Goal: Task Accomplishment & Management: Use online tool/utility

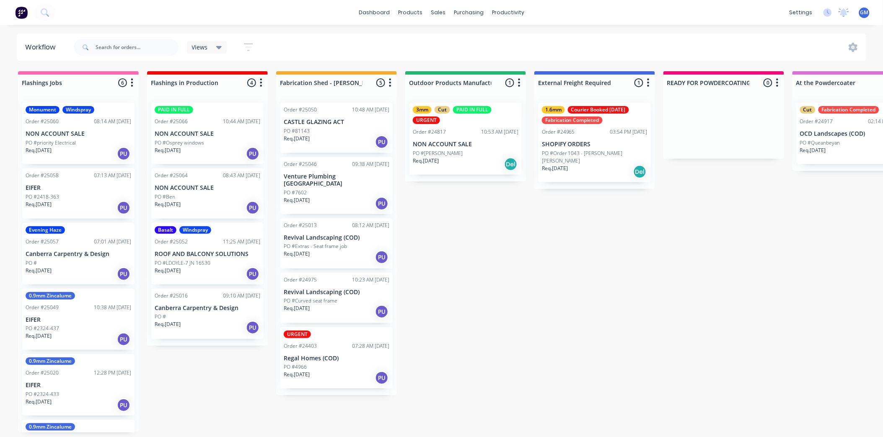
scroll to position [2653, 0]
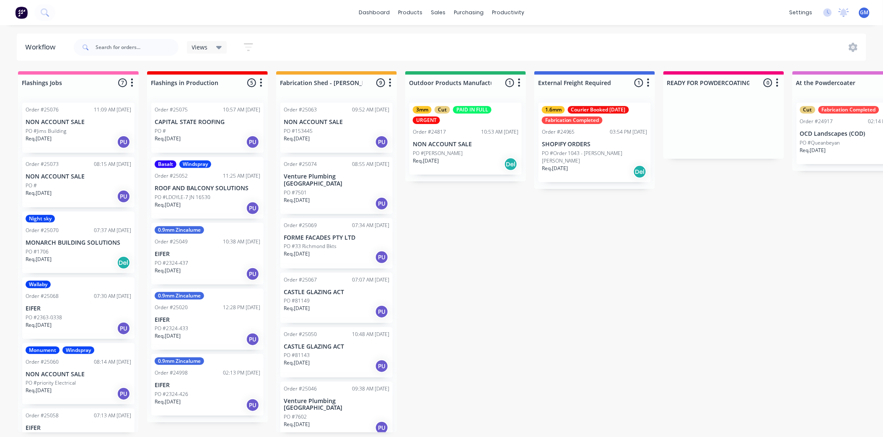
click at [336, 134] on div "PO #153445" at bounding box center [337, 131] width 106 height 8
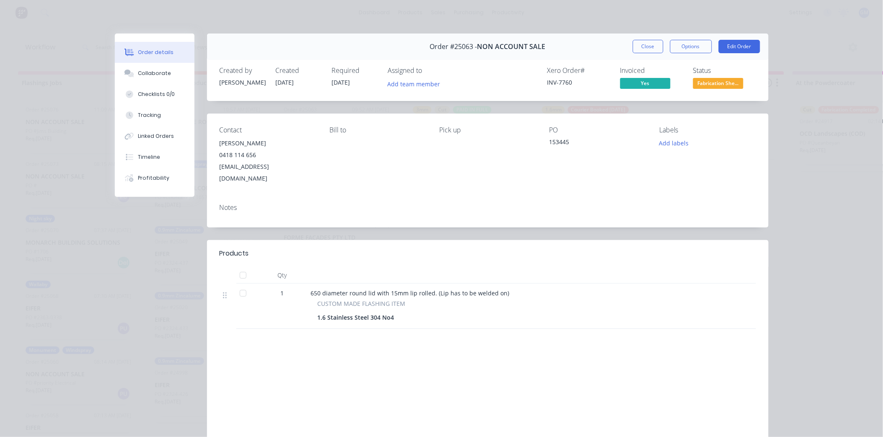
drag, startPoint x: 366, startPoint y: 286, endPoint x: 546, endPoint y: 332, distance: 185.8
click at [575, 331] on div "Products Qty 1 650 diameter round lid with 15mm lip rolled. (Lip has to be weld…" at bounding box center [487, 352] width 561 height 225
click at [645, 49] on button "Close" at bounding box center [647, 46] width 31 height 13
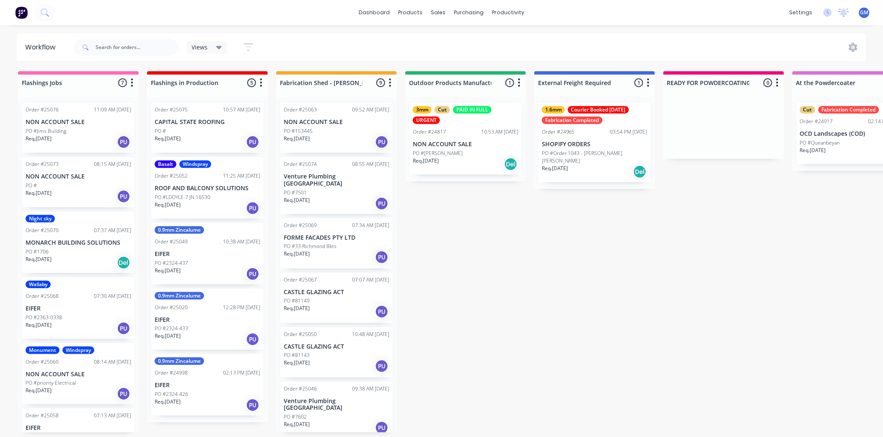
click at [346, 189] on div "PO #7501" at bounding box center [337, 193] width 106 height 8
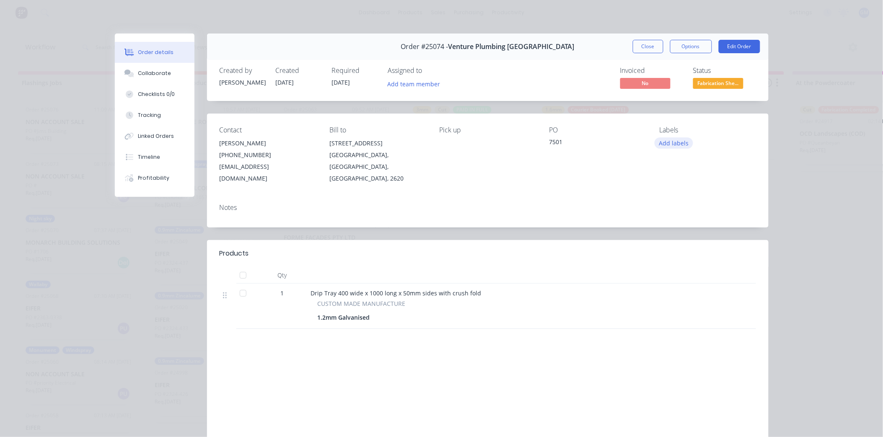
click at [679, 143] on button "Add labels" at bounding box center [673, 142] width 39 height 11
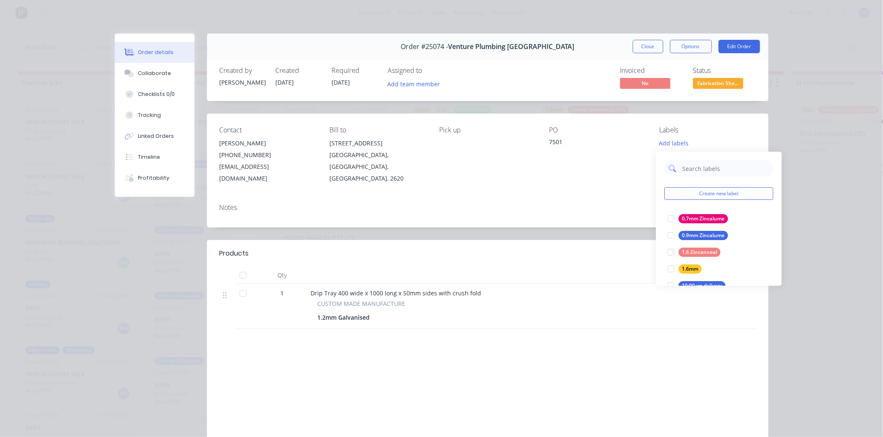
click at [704, 170] on input "text" at bounding box center [725, 168] width 88 height 17
type input "gal"
drag, startPoint x: 674, startPoint y: 215, endPoint x: 666, endPoint y: 220, distance: 8.5
click at [675, 216] on div at bounding box center [671, 218] width 17 height 17
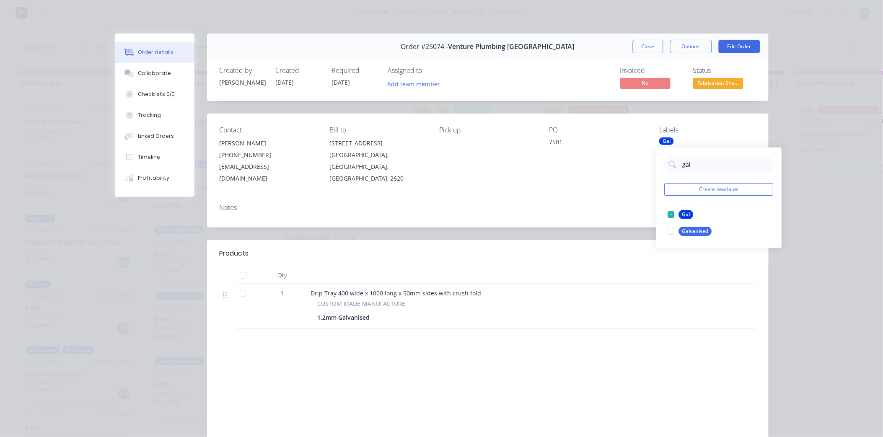
drag, startPoint x: 593, startPoint y: 199, endPoint x: 606, endPoint y: 174, distance: 29.0
click at [593, 204] on div "Notes" at bounding box center [487, 208] width 536 height 8
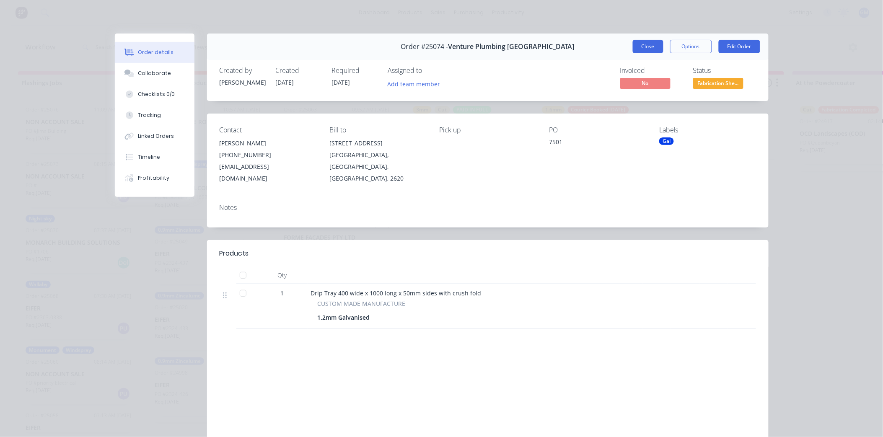
click at [632, 43] on button "Close" at bounding box center [647, 46] width 31 height 13
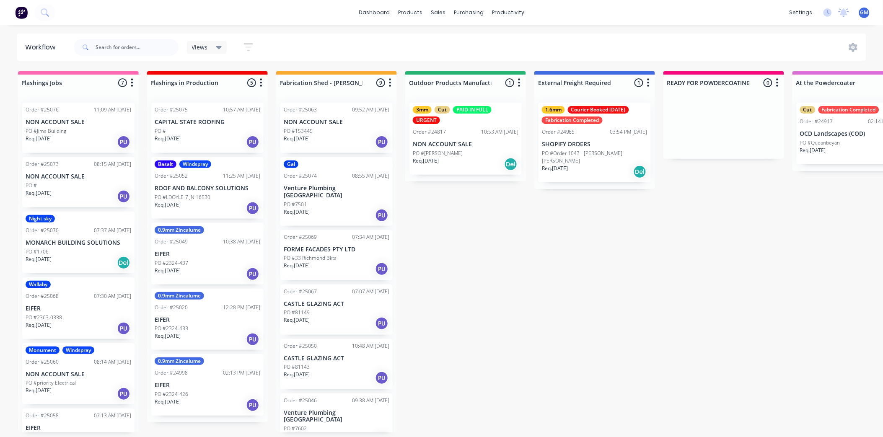
click at [336, 139] on div "Req. [DATE] PU" at bounding box center [337, 142] width 106 height 14
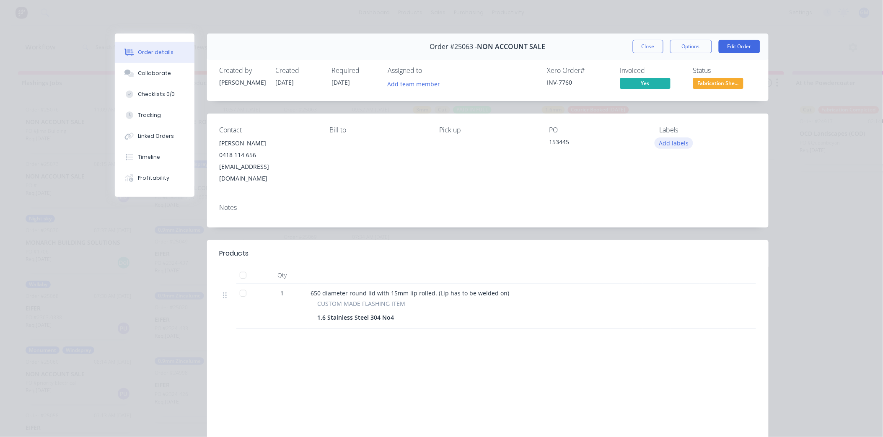
click at [674, 145] on button "Add labels" at bounding box center [673, 142] width 39 height 11
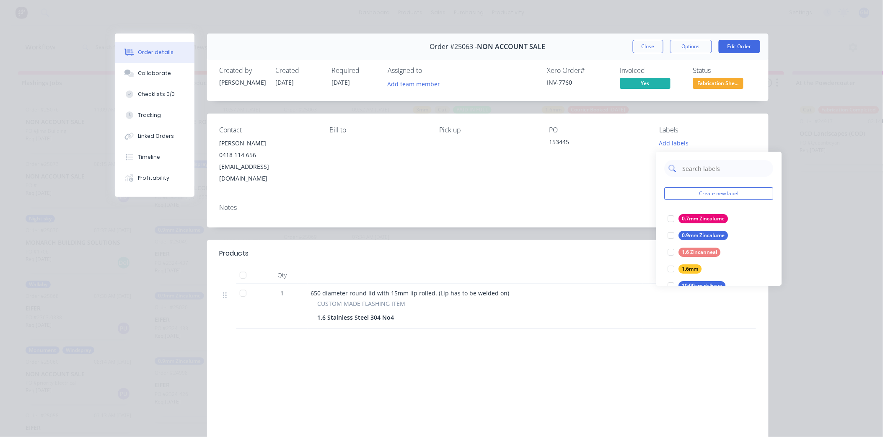
click at [694, 166] on input "text" at bounding box center [725, 168] width 88 height 17
type input "stai"
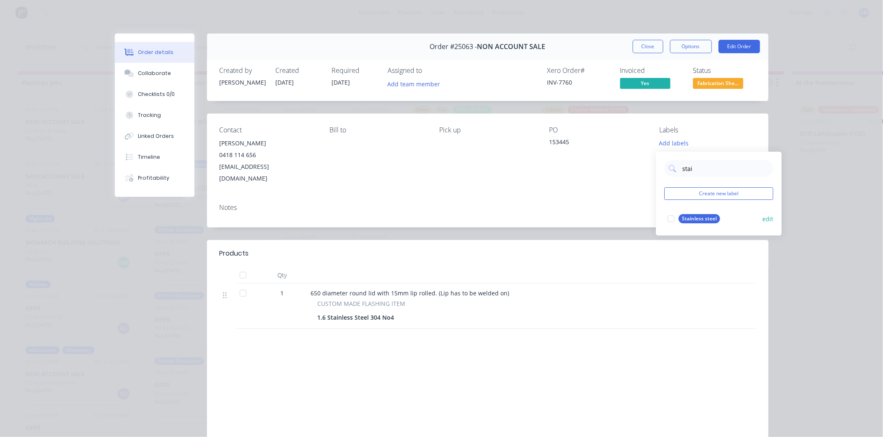
click at [669, 221] on div at bounding box center [671, 218] width 17 height 17
click at [529, 185] on div "Contact [PERSON_NAME] [PHONE_NUMBER] [EMAIL_ADDRESS][DOMAIN_NAME] Bill to Pick …" at bounding box center [487, 155] width 561 height 83
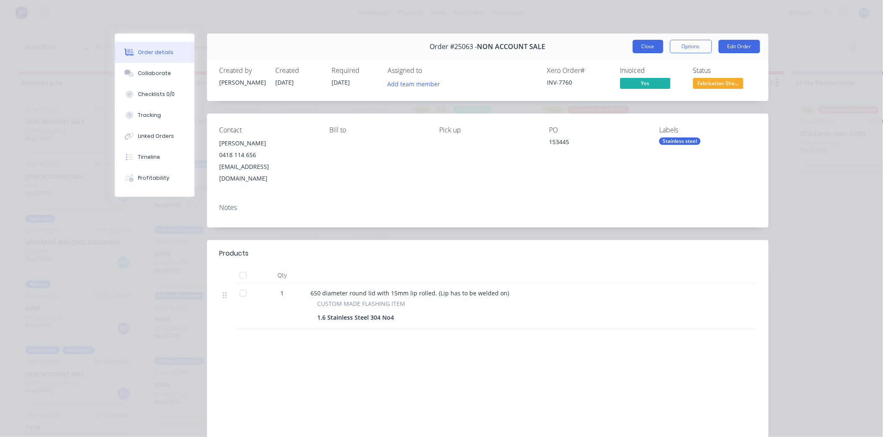
click at [641, 44] on button "Close" at bounding box center [647, 46] width 31 height 13
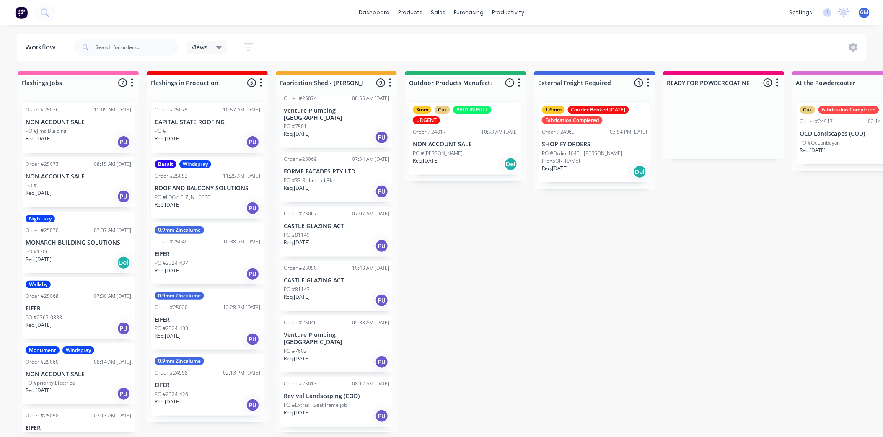
scroll to position [93, 0]
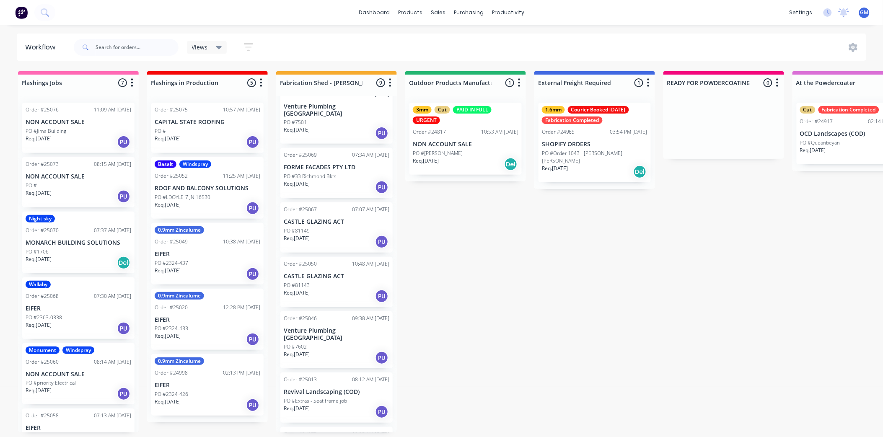
click at [341, 173] on div "PO #33 Richmond Bkts" at bounding box center [337, 177] width 106 height 8
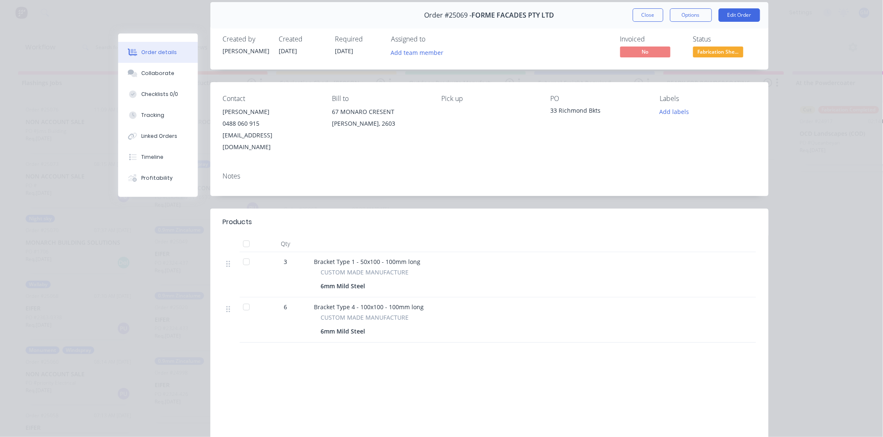
scroll to position [46, 0]
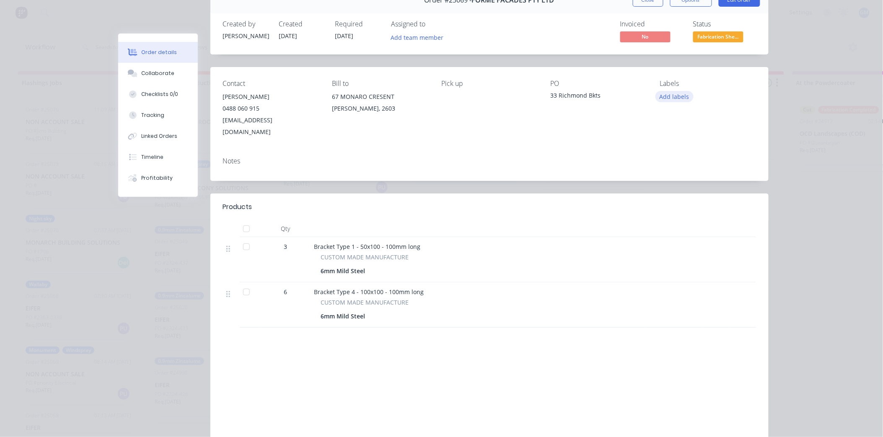
click at [677, 96] on button "Add labels" at bounding box center [674, 96] width 39 height 11
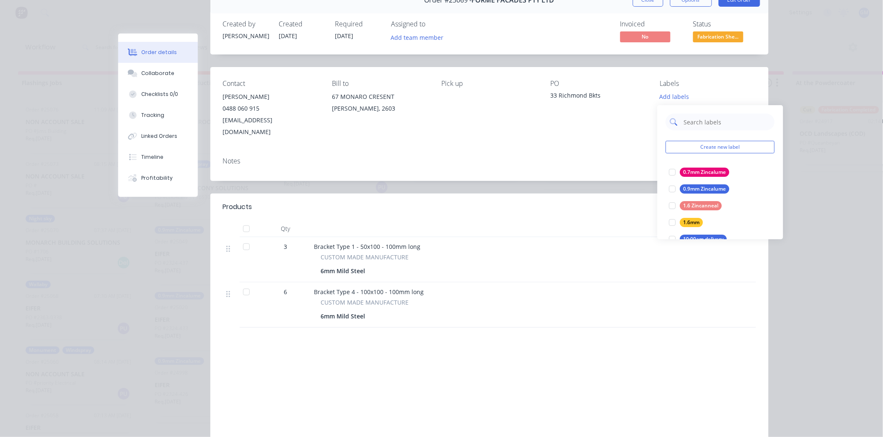
click at [702, 120] on input "text" at bounding box center [727, 122] width 88 height 17
type input "ste"
drag, startPoint x: 676, startPoint y: 190, endPoint x: 670, endPoint y: 190, distance: 5.9
click at [676, 190] on div at bounding box center [672, 189] width 17 height 17
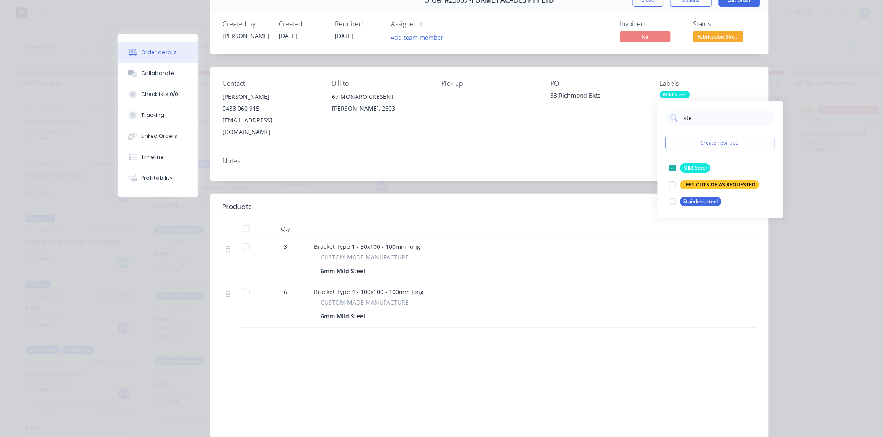
click at [573, 150] on div "Notes" at bounding box center [489, 165] width 558 height 31
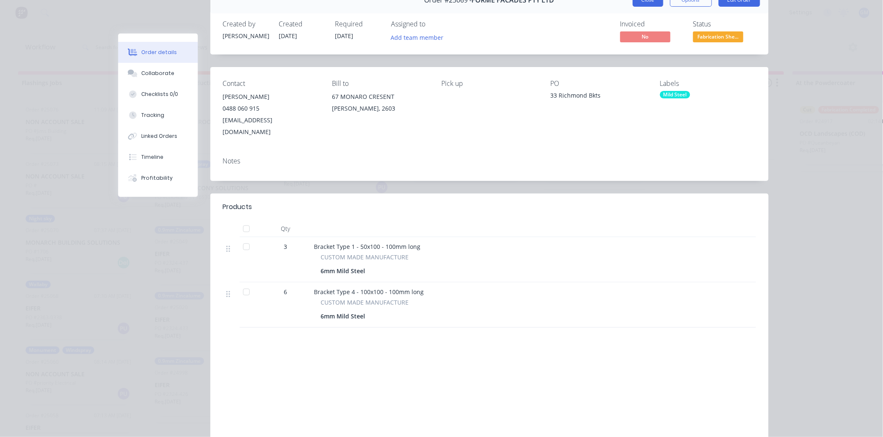
click at [641, 5] on button "Close" at bounding box center [647, -1] width 31 height 13
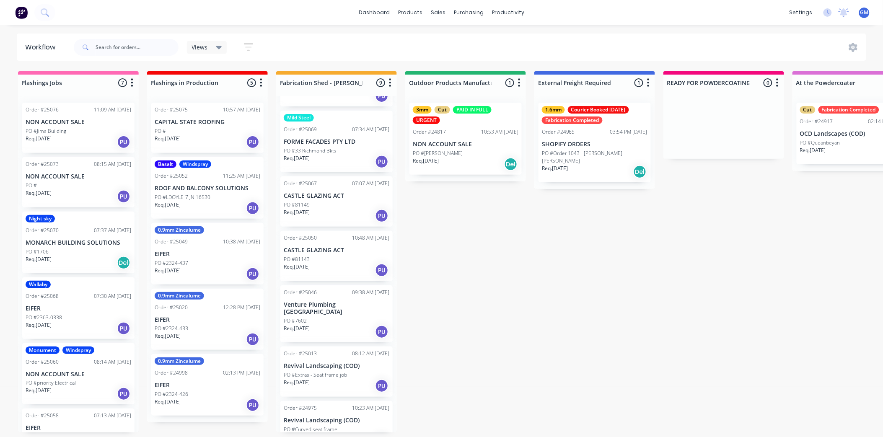
scroll to position [139, 0]
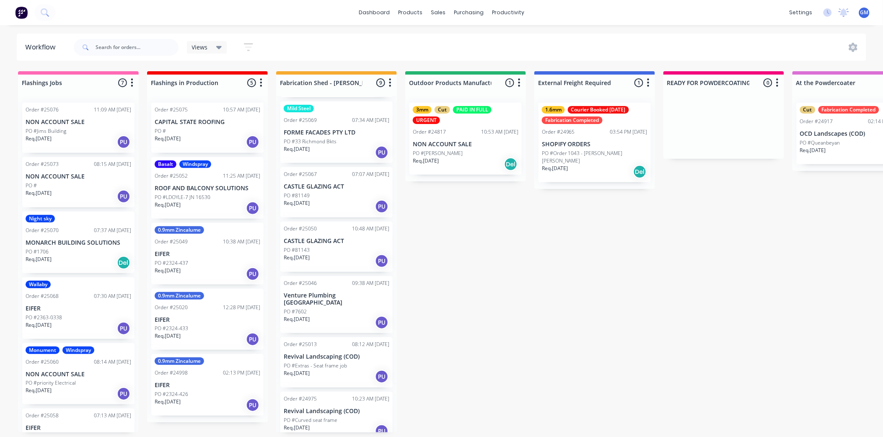
click at [319, 183] on p "CASTLE GLAZING ACT" at bounding box center [337, 186] width 106 height 7
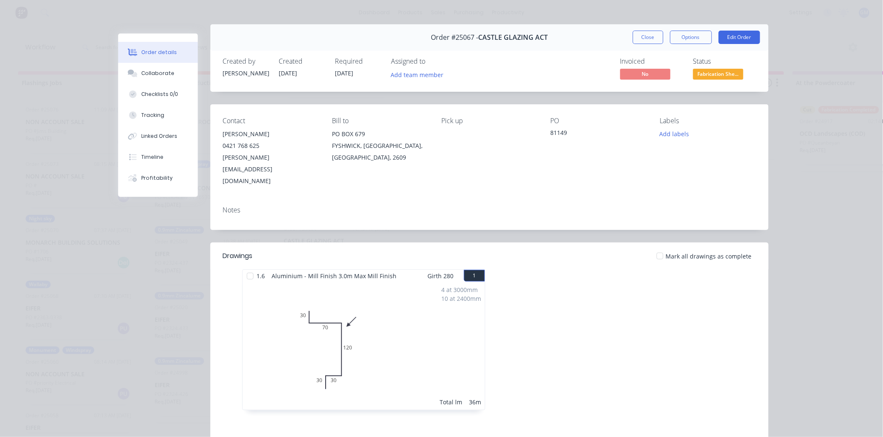
scroll to position [0, 0]
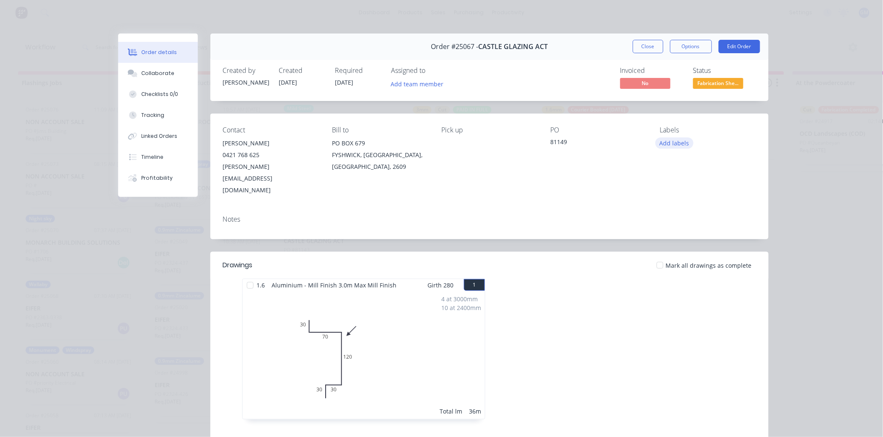
click at [672, 143] on button "Add labels" at bounding box center [674, 142] width 39 height 11
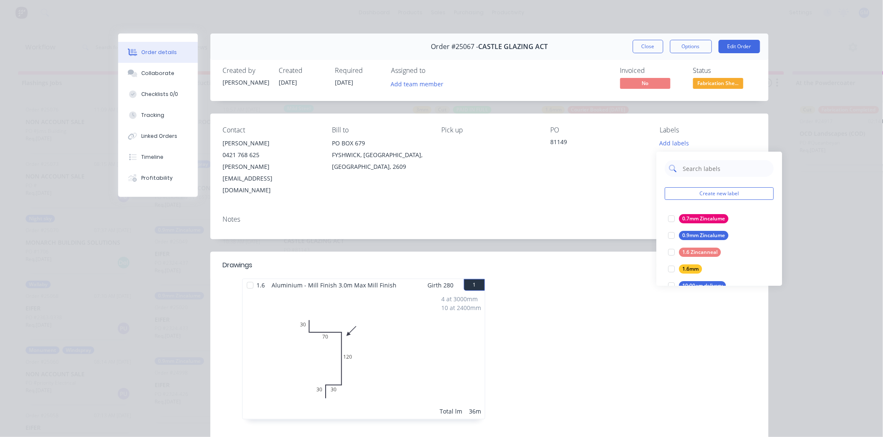
click at [699, 172] on input "text" at bounding box center [726, 168] width 88 height 17
type input "mill"
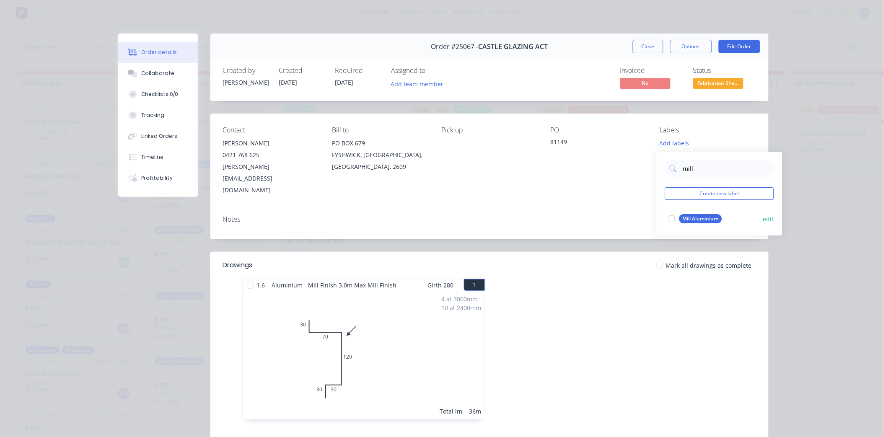
click at [672, 220] on div at bounding box center [671, 218] width 17 height 17
click at [455, 172] on div "Pick up" at bounding box center [489, 161] width 96 height 70
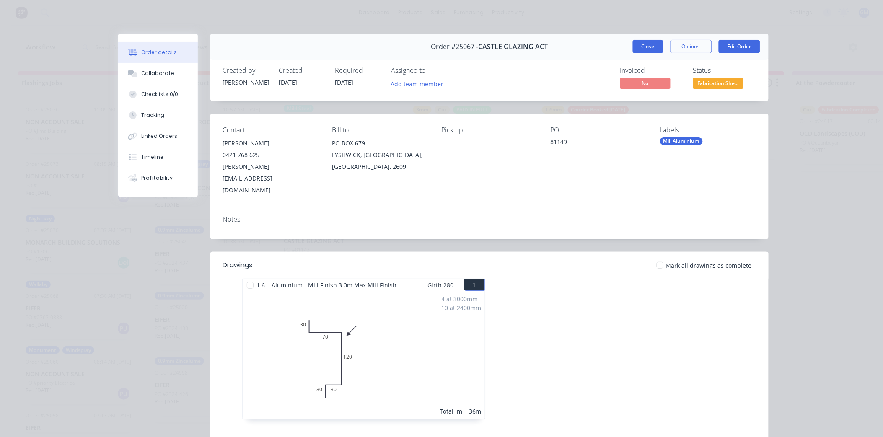
click at [635, 52] on button "Close" at bounding box center [647, 46] width 31 height 13
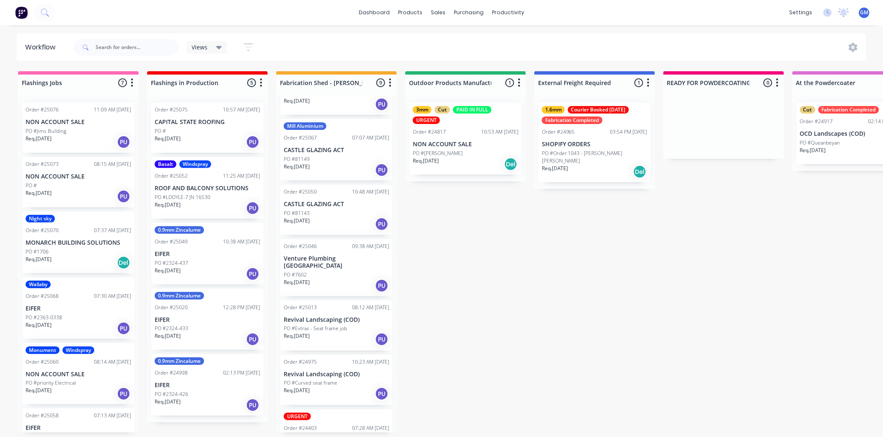
scroll to position [165, 0]
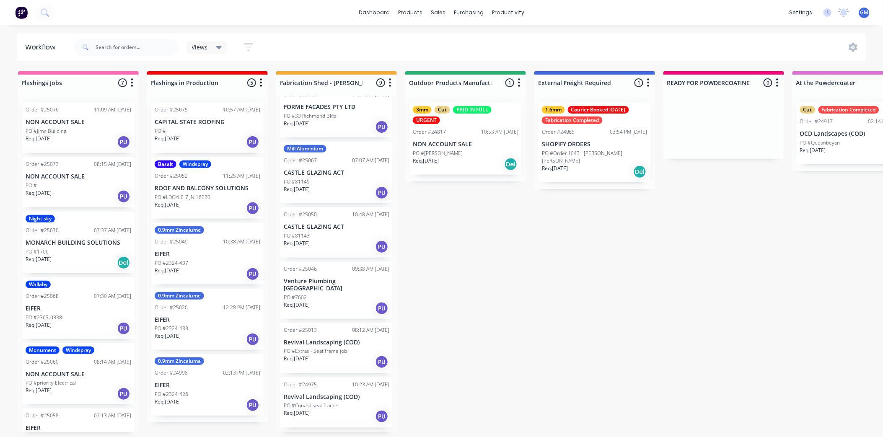
click at [338, 223] on p "CASTLE GLAZING ACT" at bounding box center [337, 226] width 106 height 7
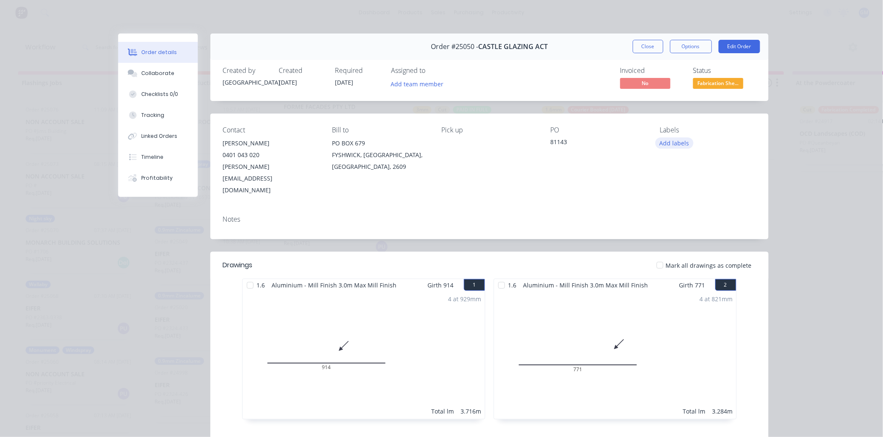
click at [674, 141] on button "Add labels" at bounding box center [674, 142] width 39 height 11
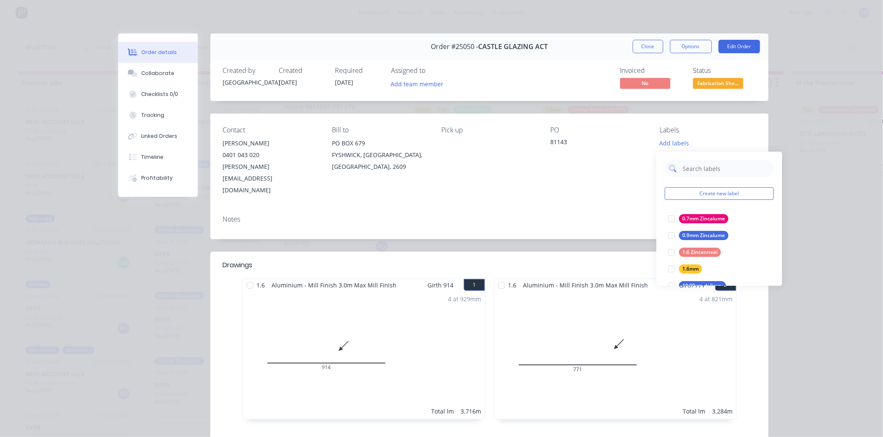
click at [689, 172] on input "text" at bounding box center [726, 168] width 88 height 17
type input "mill"
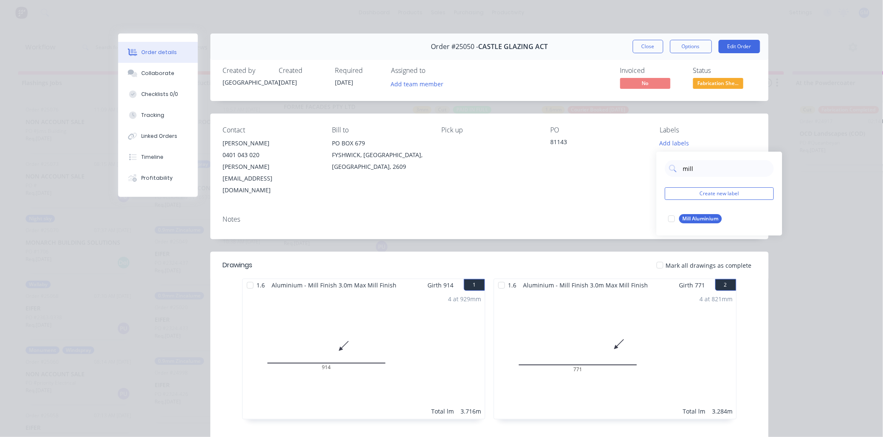
drag, startPoint x: 668, startPoint y: 218, endPoint x: 641, endPoint y: 200, distance: 32.3
click at [668, 218] on div at bounding box center [671, 218] width 17 height 17
click at [554, 167] on div "PO 81143" at bounding box center [598, 161] width 96 height 70
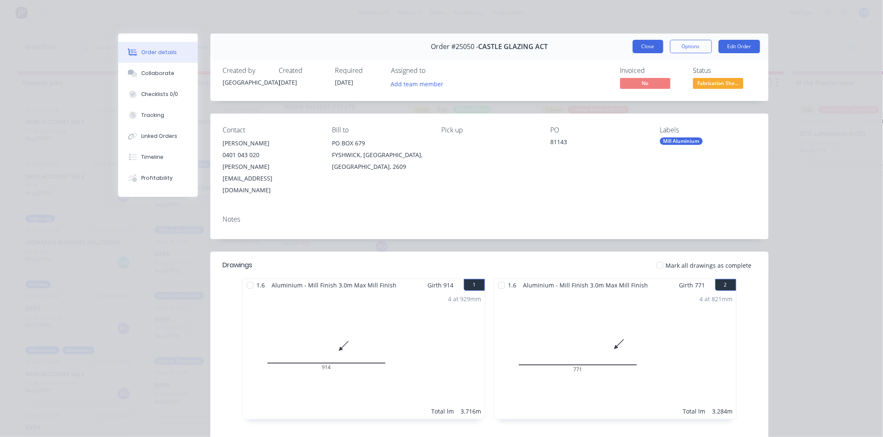
click at [648, 44] on button "Close" at bounding box center [647, 46] width 31 height 13
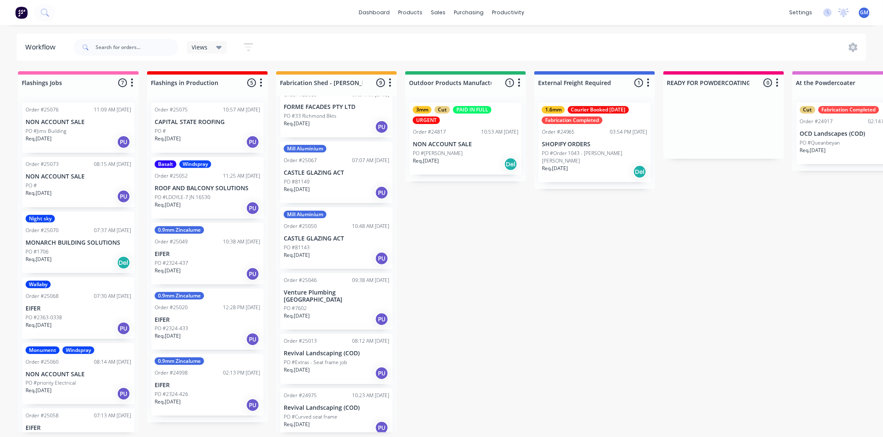
scroll to position [212, 0]
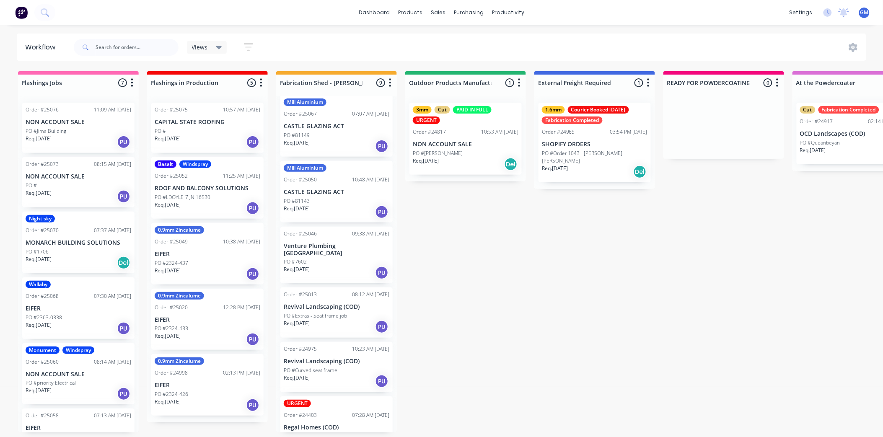
click at [337, 258] on div "PO #7602" at bounding box center [337, 262] width 106 height 8
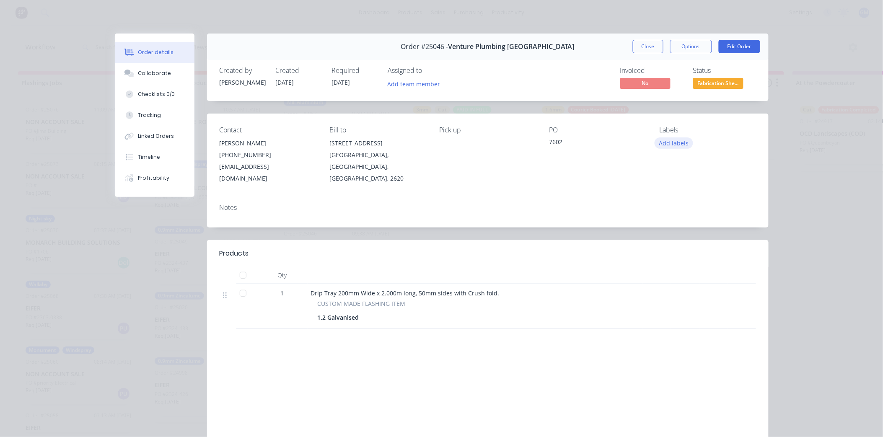
click at [673, 140] on button "Add labels" at bounding box center [673, 142] width 39 height 11
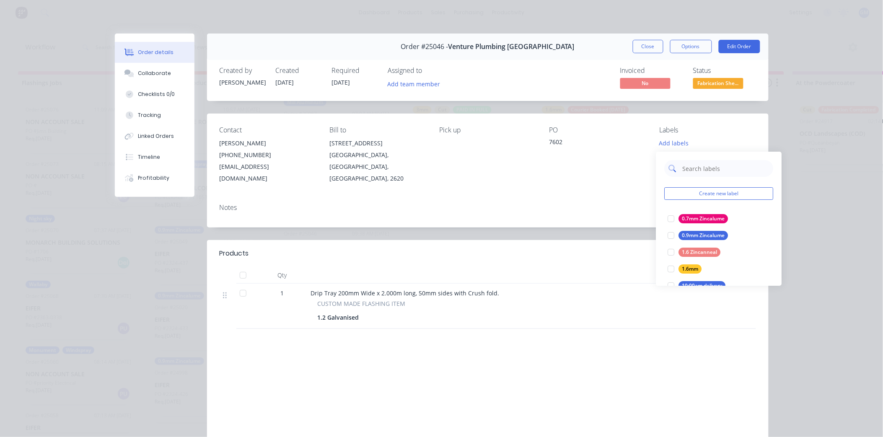
click at [692, 169] on input "text" at bounding box center [725, 168] width 88 height 17
type input "gal"
click at [680, 218] on div "Gal" at bounding box center [686, 218] width 15 height 9
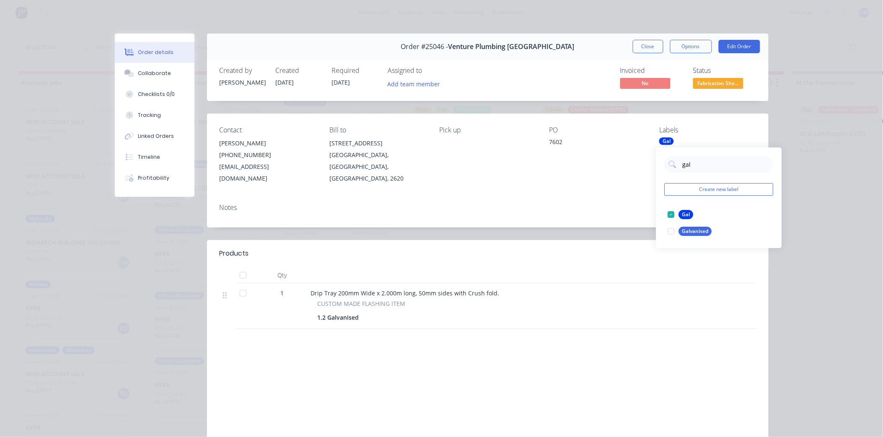
click at [601, 204] on div "Notes" at bounding box center [487, 208] width 536 height 8
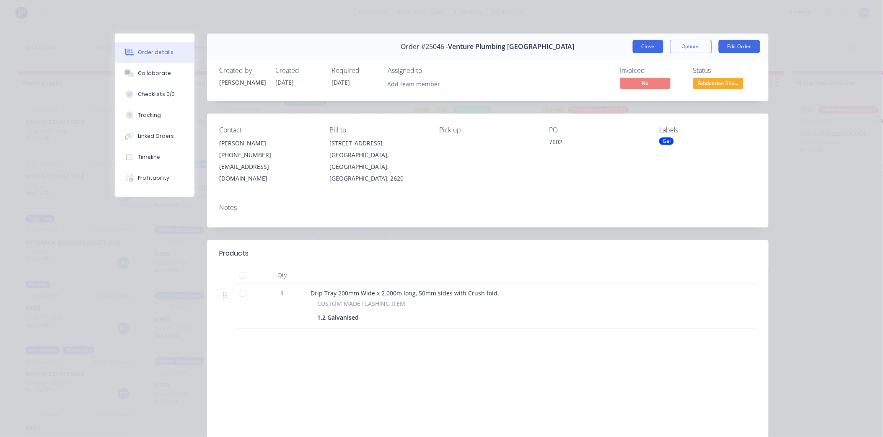
click at [651, 48] on button "Close" at bounding box center [647, 46] width 31 height 13
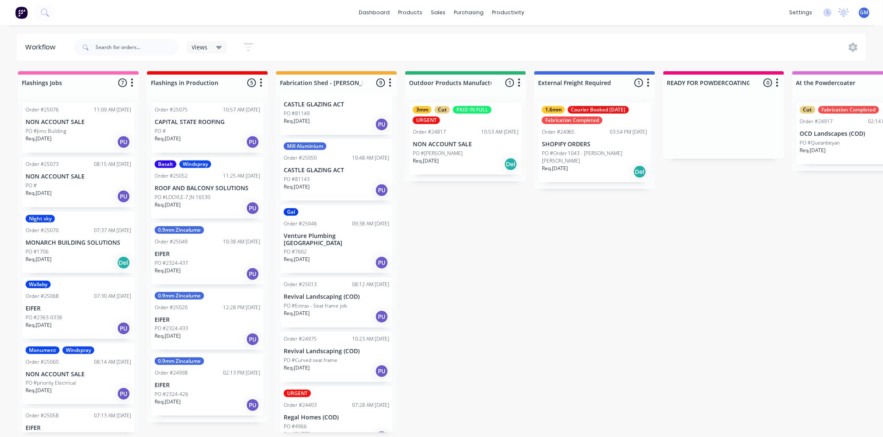
scroll to position [234, 0]
click at [329, 277] on div "Order #25013 08:12 AM [DATE] Revival Landscaping (COD) PO #Extras - Seat frame …" at bounding box center [336, 302] width 112 height 50
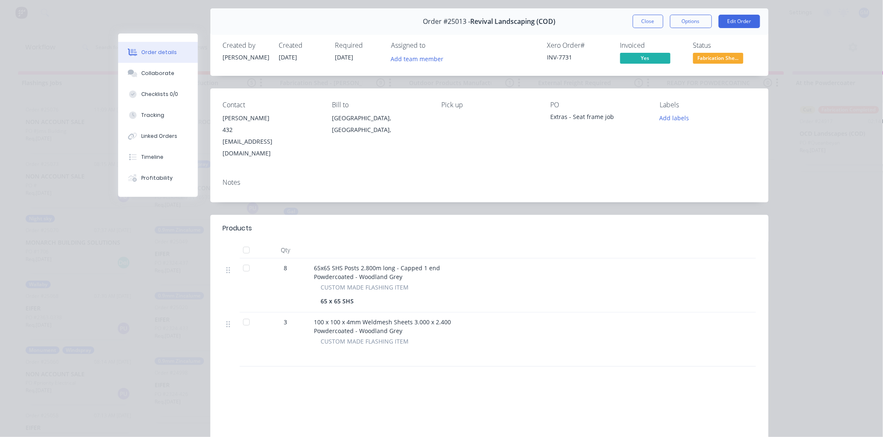
scroll to position [46, 0]
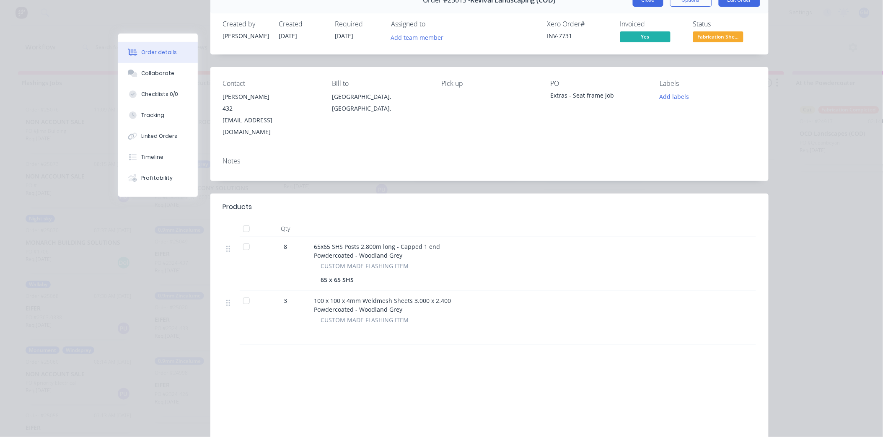
click at [646, 2] on button "Close" at bounding box center [647, -1] width 31 height 13
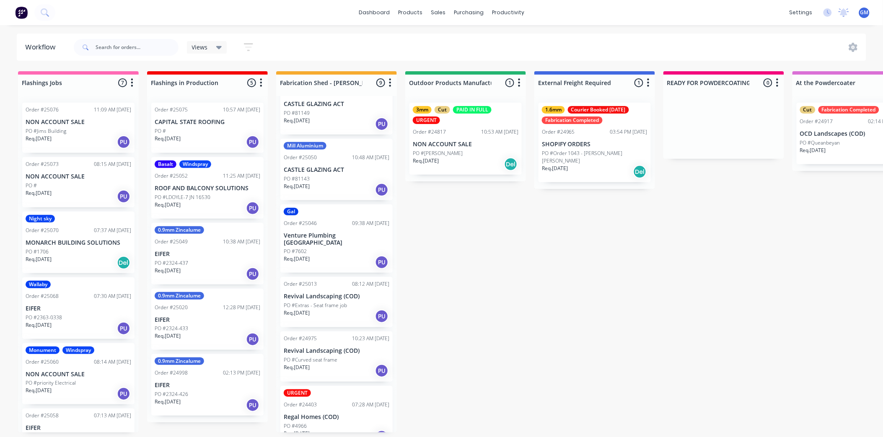
click at [328, 309] on div "Req. [DATE] PU" at bounding box center [337, 316] width 106 height 14
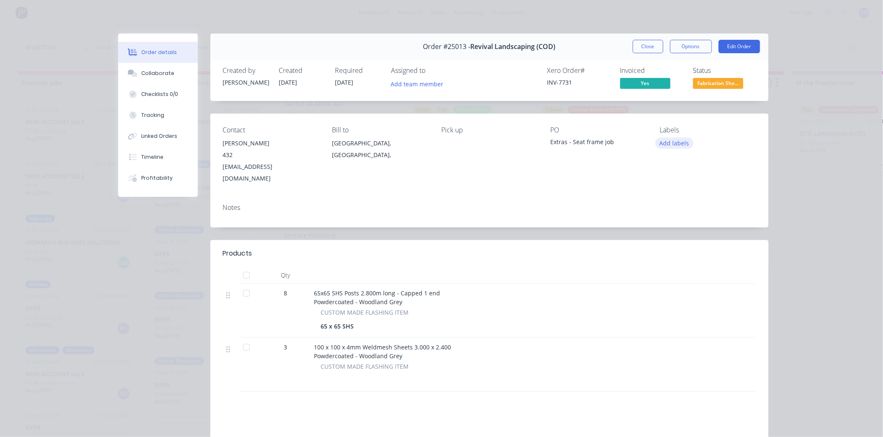
click at [673, 141] on button "Add labels" at bounding box center [674, 142] width 39 height 11
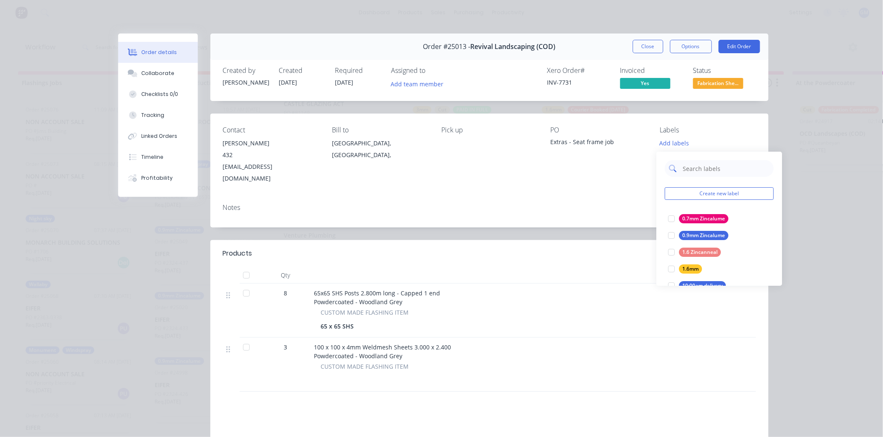
click at [710, 167] on input "text" at bounding box center [726, 168] width 88 height 17
click at [686, 169] on input "text" at bounding box center [726, 168] width 88 height 17
type input "powder"
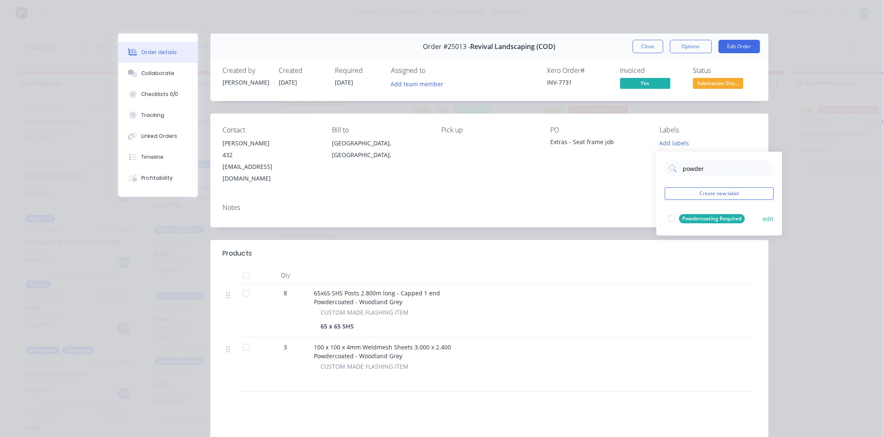
click at [670, 216] on div at bounding box center [671, 218] width 17 height 17
click at [521, 197] on div "Notes" at bounding box center [489, 212] width 558 height 31
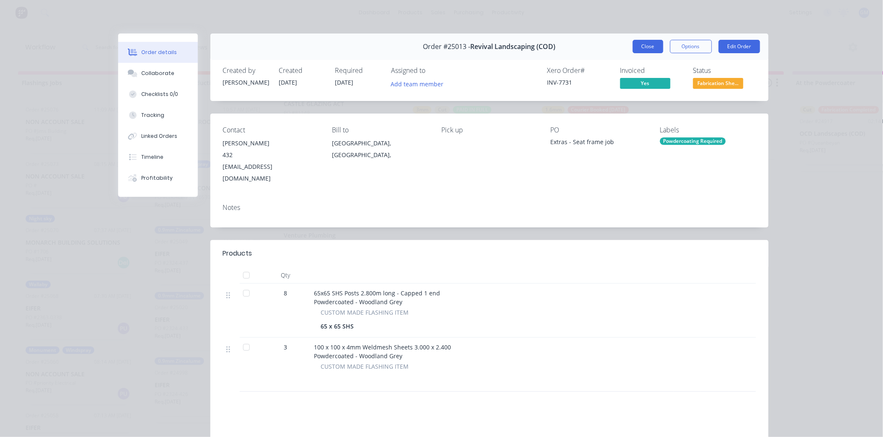
click at [644, 48] on button "Close" at bounding box center [647, 46] width 31 height 13
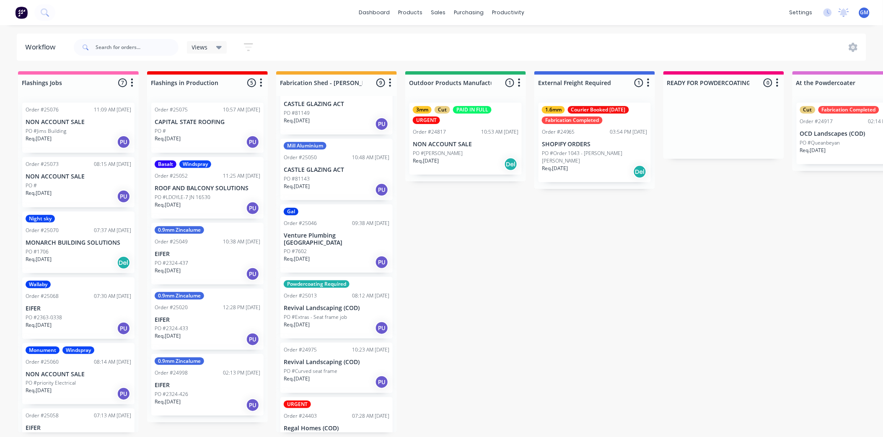
scroll to position [245, 0]
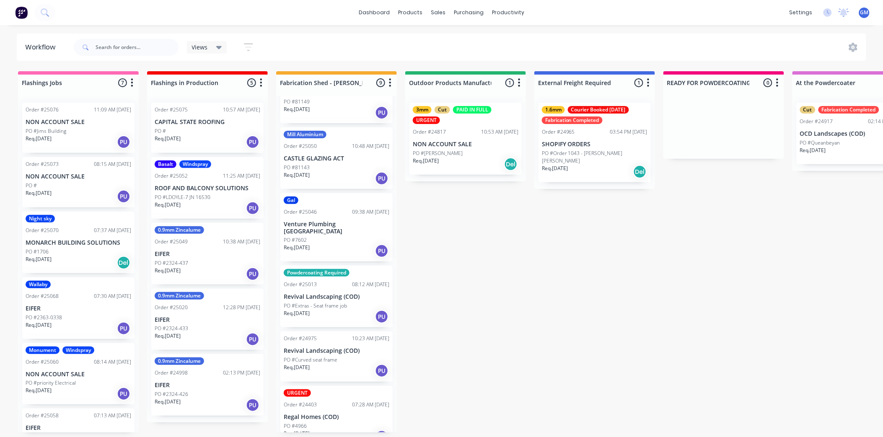
click at [318, 347] on p "Revival Landscaping (COD)" at bounding box center [337, 350] width 106 height 7
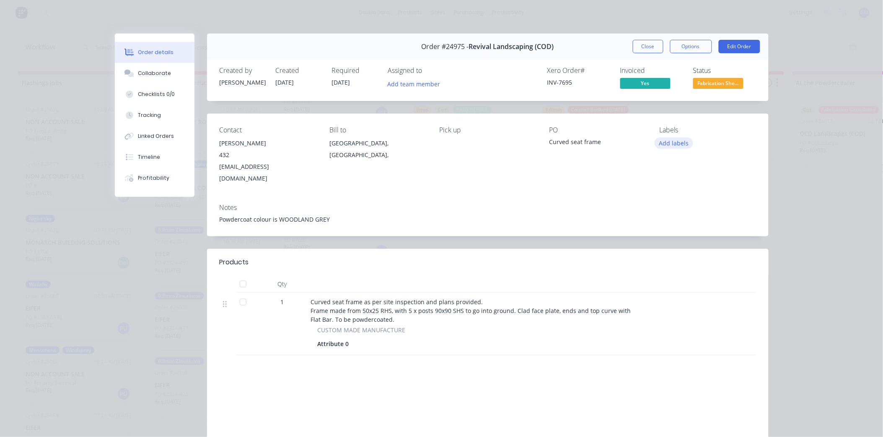
click at [676, 144] on button "Add labels" at bounding box center [673, 142] width 39 height 11
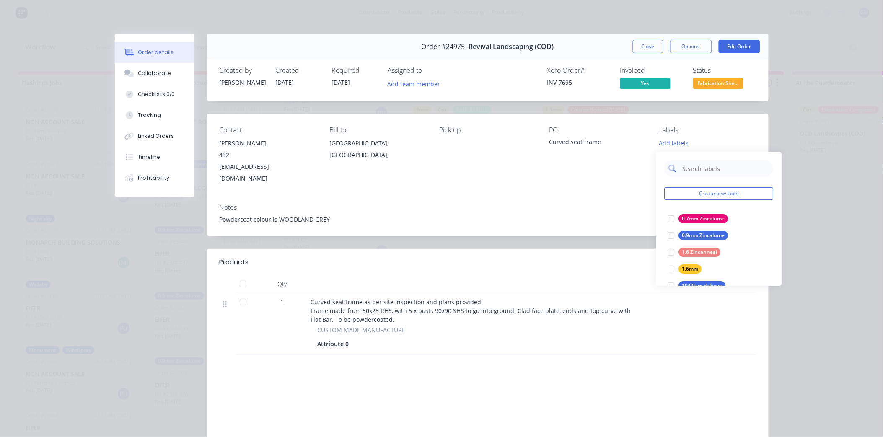
drag, startPoint x: 689, startPoint y: 168, endPoint x: 695, endPoint y: 171, distance: 6.4
click at [689, 168] on input "text" at bounding box center [725, 168] width 88 height 17
type input "powder"
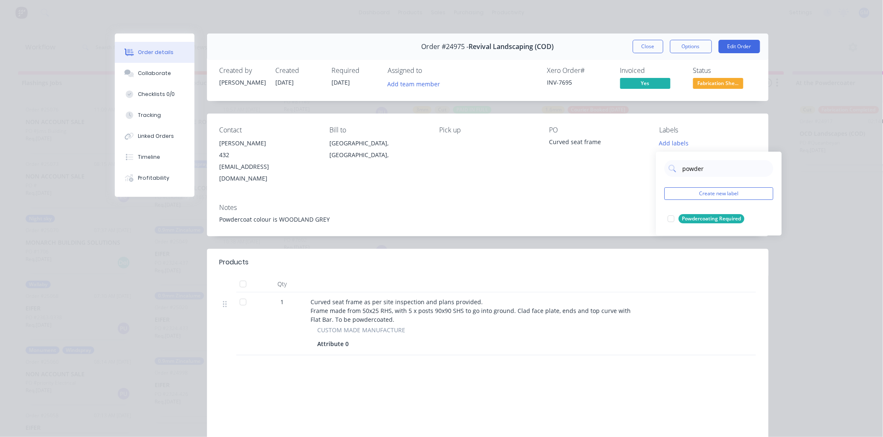
click at [672, 220] on div at bounding box center [671, 218] width 17 height 17
click at [510, 273] on div "Order #24975 - Revival Landscaping (COD) Close Options Edit Order Created by [P…" at bounding box center [441, 269] width 653 height 471
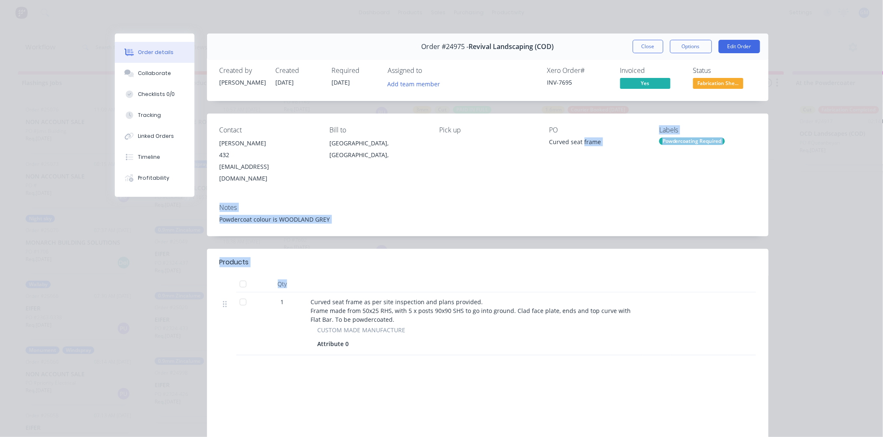
drag, startPoint x: 513, startPoint y: 266, endPoint x: 685, endPoint y: 217, distance: 178.5
click at [685, 217] on div "Notes Powdercoat colour is WOODLAND GREY" at bounding box center [487, 216] width 561 height 39
click at [529, 164] on div "Pick up" at bounding box center [487, 155] width 96 height 58
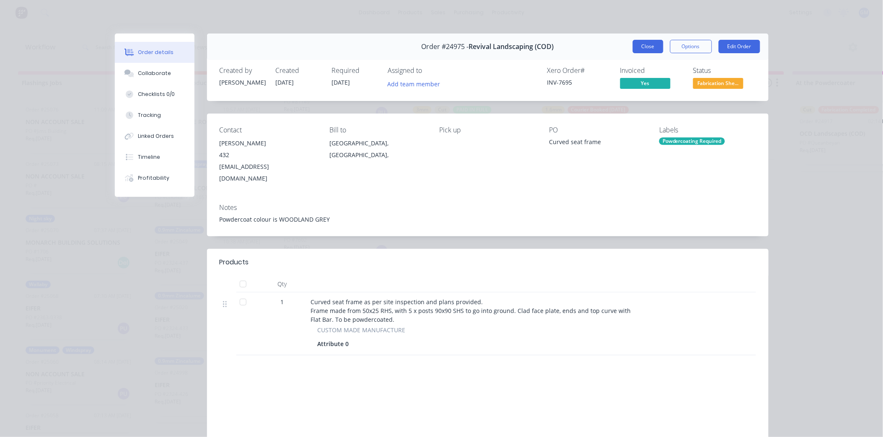
click at [648, 43] on button "Close" at bounding box center [647, 46] width 31 height 13
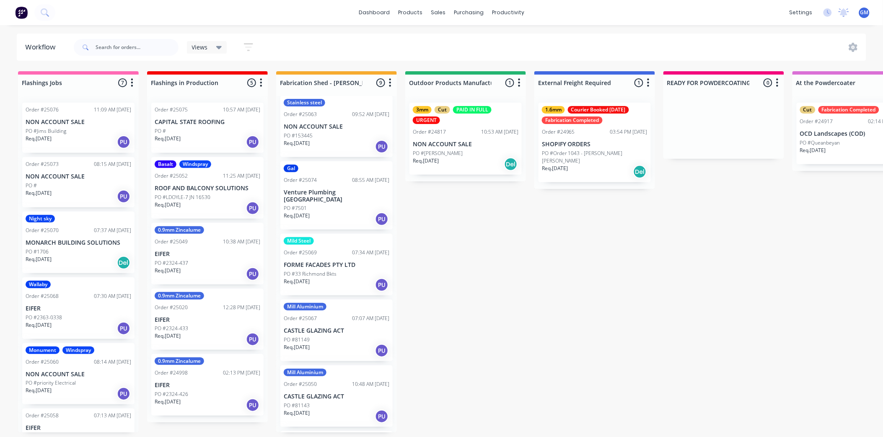
scroll to position [0, 0]
